Goal: Task Accomplishment & Management: Manage account settings

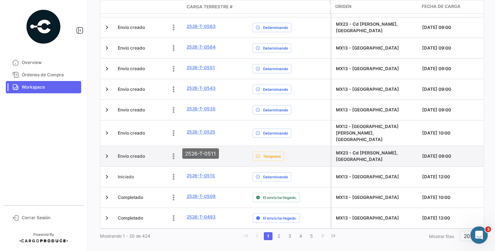
click at [212, 152] on link "2526-T-0511" at bounding box center [201, 155] width 28 height 7
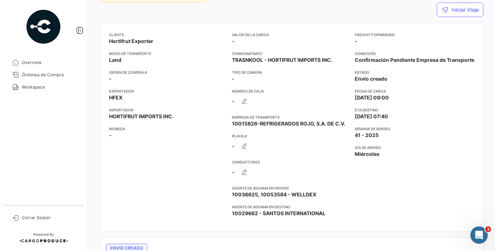
scroll to position [93, 0]
click at [242, 171] on icon "button" at bounding box center [244, 171] width 7 height 7
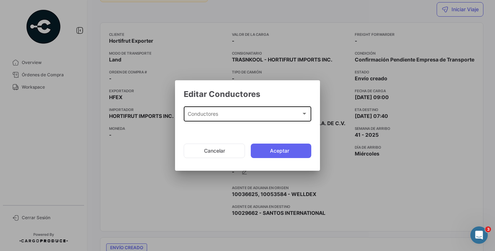
click at [239, 119] on div "Conductores Conductores" at bounding box center [248, 113] width 120 height 17
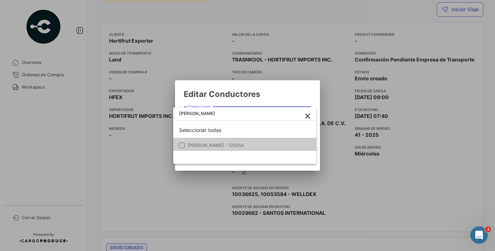
type input "[PERSON_NAME]"
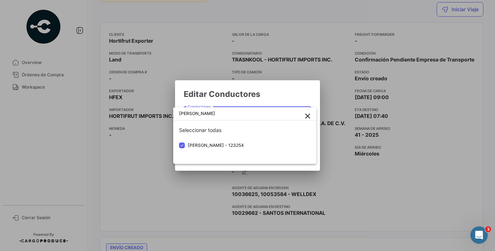
click at [272, 94] on div at bounding box center [247, 125] width 495 height 251
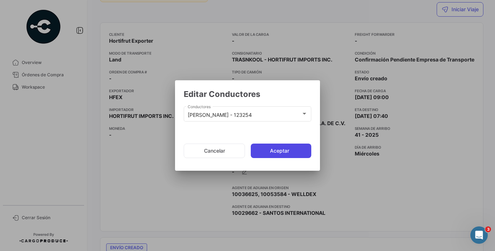
click at [275, 150] on button "Aceptar" at bounding box center [281, 151] width 60 height 14
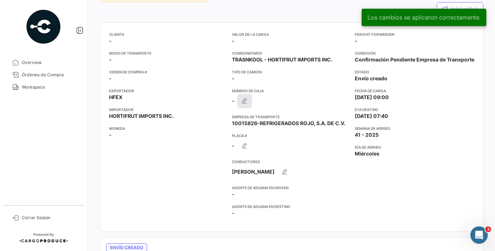
click at [242, 99] on icon "button" at bounding box center [244, 100] width 7 height 7
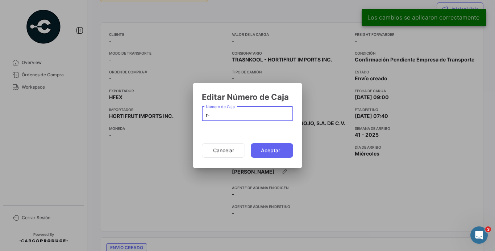
type input "r"
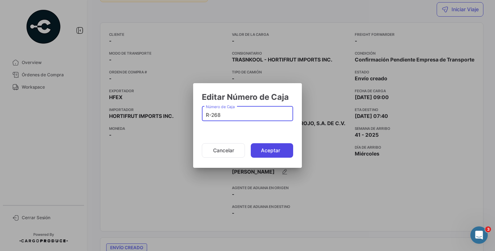
type input "R-268"
click at [267, 149] on button "Aceptar" at bounding box center [272, 150] width 42 height 14
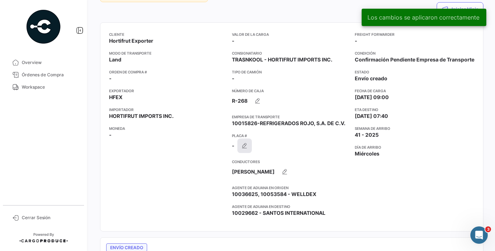
click at [237, 141] on button "button" at bounding box center [244, 146] width 14 height 14
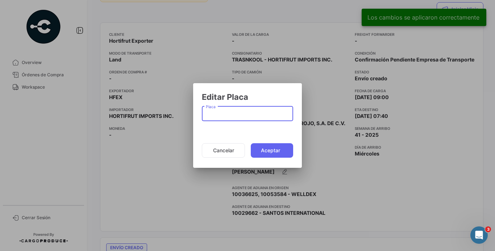
paste input "25UJ5A"
type input "25UJ5A"
click at [265, 147] on button "Aceptar" at bounding box center [272, 150] width 42 height 14
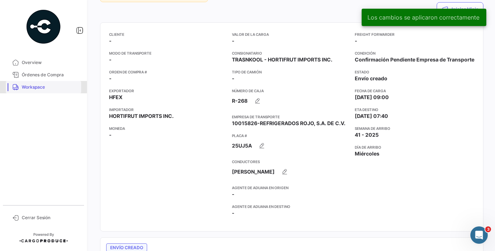
click at [58, 84] on link "Workspace" at bounding box center [43, 87] width 75 height 12
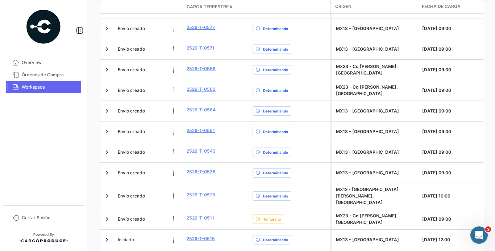
scroll to position [260, 0]
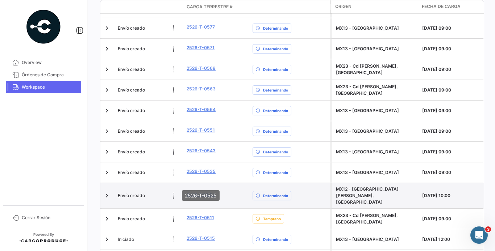
click at [209, 192] on link "2526-T-0525" at bounding box center [201, 195] width 29 height 7
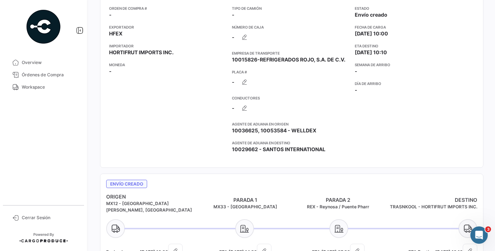
scroll to position [137, 0]
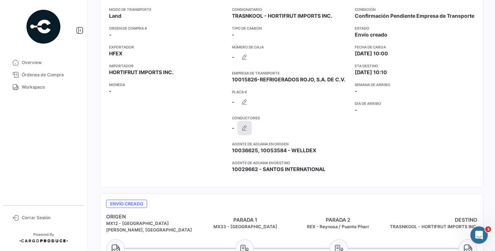
click at [244, 124] on button "button" at bounding box center [244, 128] width 14 height 14
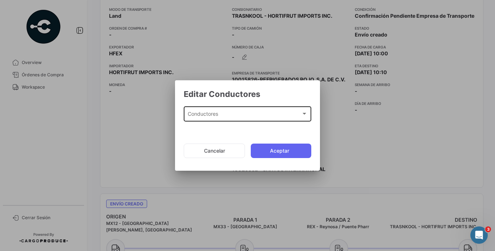
click at [244, 120] on div "Conductores Conductores" at bounding box center [248, 113] width 120 height 17
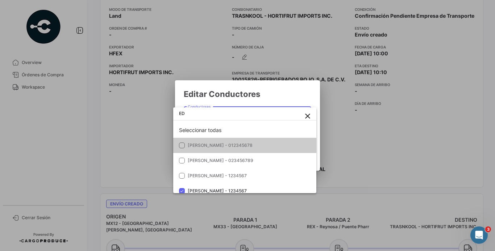
type input "E"
type input "C"
click at [258, 100] on div at bounding box center [247, 125] width 495 height 251
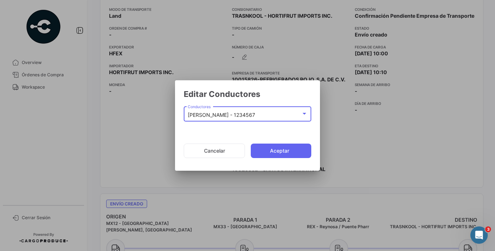
click at [255, 117] on mat-select-trigger "[PERSON_NAME] - 1234567" at bounding box center [221, 115] width 67 height 6
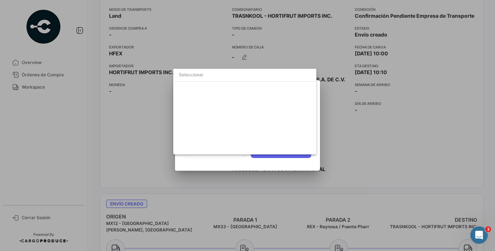
scroll to position [311, 0]
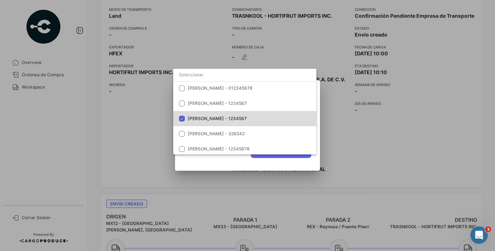
click at [256, 117] on span "[PERSON_NAME] - 1234567" at bounding box center [238, 119] width 101 height 7
click at [228, 166] on div at bounding box center [247, 125] width 495 height 251
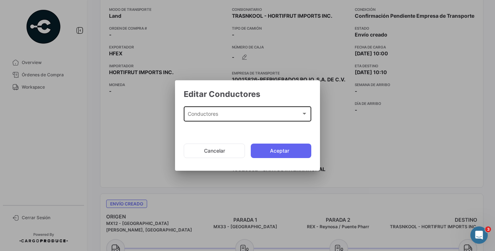
click at [242, 117] on div "Conductores" at bounding box center [244, 115] width 113 height 6
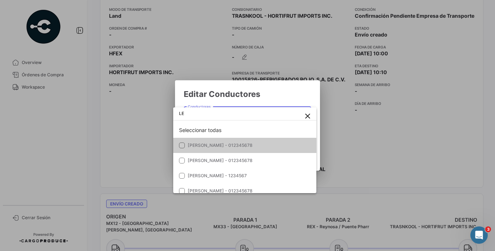
type input "L"
type input "C"
click at [276, 94] on div at bounding box center [247, 125] width 495 height 251
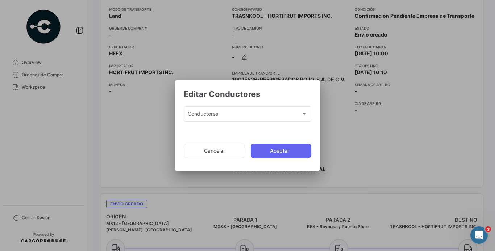
click at [238, 143] on mat-dialog-actions "Cancelar Aceptar" at bounding box center [248, 151] width 128 height 25
click at [232, 150] on button "Cancelar" at bounding box center [214, 151] width 61 height 14
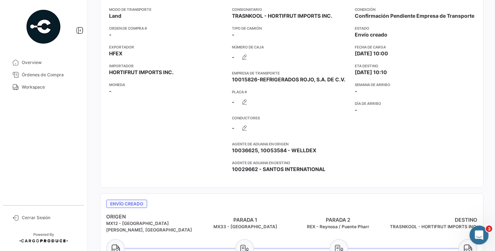
click at [481, 238] on div "Abrir Intercom Messenger" at bounding box center [478, 234] width 24 height 24
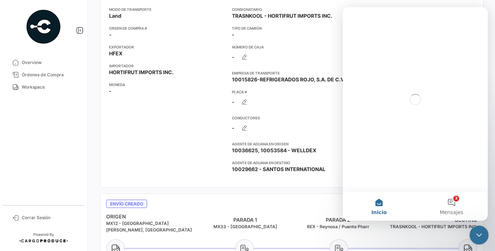
scroll to position [0, 0]
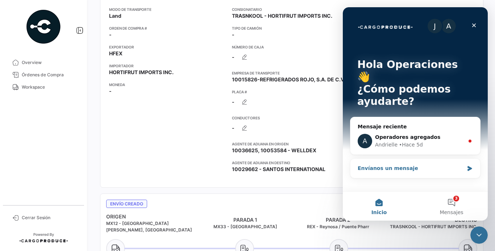
click at [429, 165] on div "Envíanos un mensaje" at bounding box center [411, 169] width 106 height 8
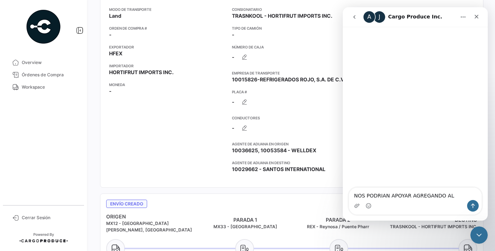
type textarea "NOS PODRIAN APOYAR AGREGANDO AL OPERADOR"
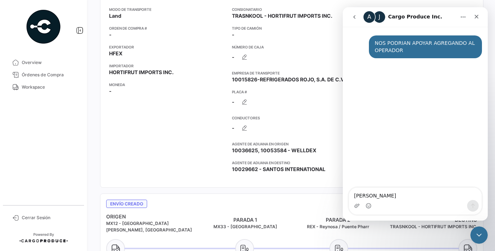
type textarea "[PERSON_NAME]"
type textarea "[PERSON_NAME] Y [PERSON_NAME]"
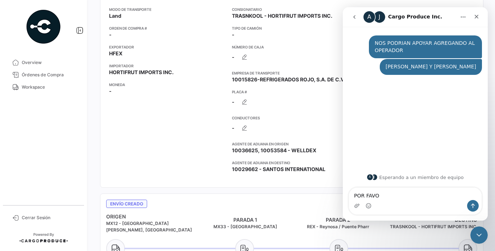
type textarea "POR FAVOR"
click at [290, 105] on app-card-info-label "Placa # -" at bounding box center [290, 99] width 117 height 20
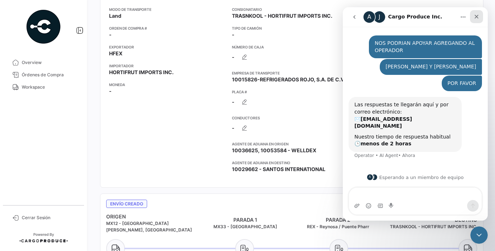
click at [475, 17] on icon "Cerrar" at bounding box center [477, 17] width 4 height 4
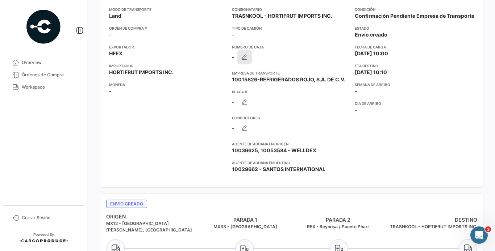
click at [241, 54] on icon "button" at bounding box center [244, 57] width 7 height 7
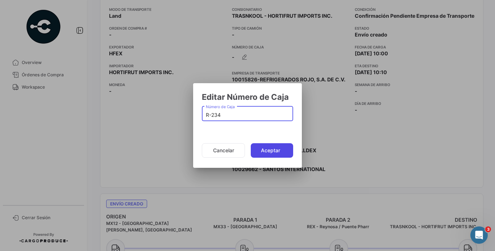
type input "R-234"
click at [264, 149] on button "Aceptar" at bounding box center [272, 150] width 42 height 14
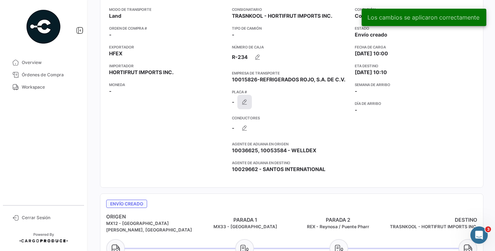
click at [244, 96] on button "button" at bounding box center [244, 102] width 14 height 14
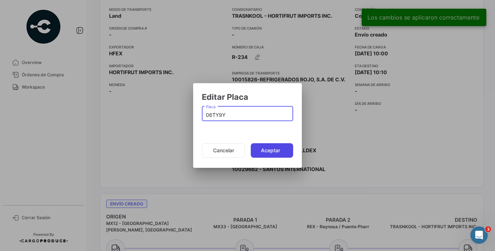
type input "06TY9Y"
click at [260, 148] on button "Aceptar" at bounding box center [272, 150] width 42 height 14
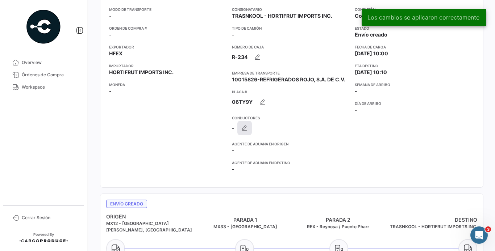
click at [244, 124] on button "button" at bounding box center [244, 128] width 14 height 14
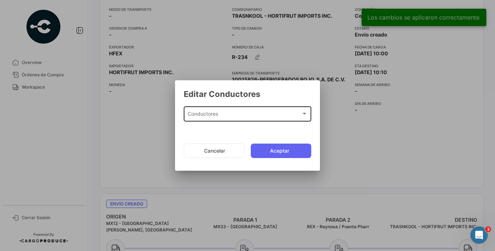
drag, startPoint x: 246, startPoint y: 104, endPoint x: 246, endPoint y: 114, distance: 10.1
click at [246, 114] on div "Editar Conductores Conductores Conductores" at bounding box center [248, 109] width 128 height 41
click at [246, 114] on div "Conductores" at bounding box center [244, 115] width 113 height 6
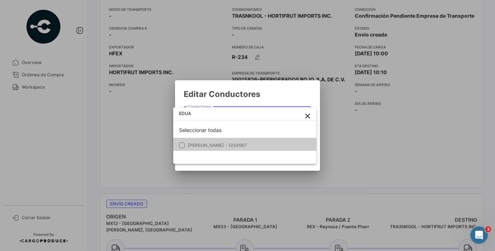
type input "EDUA"
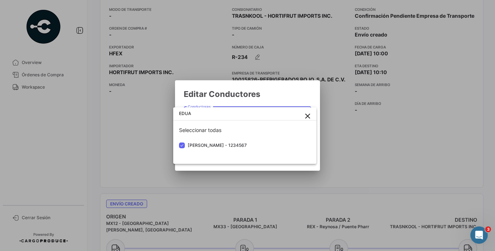
click at [278, 92] on div at bounding box center [247, 125] width 495 height 251
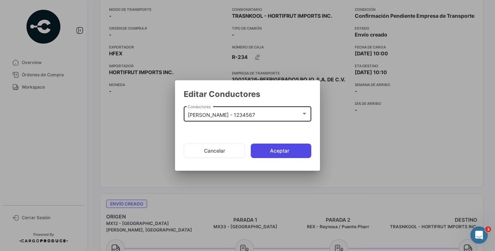
click at [262, 146] on button "Aceptar" at bounding box center [281, 151] width 60 height 14
